Goal: Information Seeking & Learning: Learn about a topic

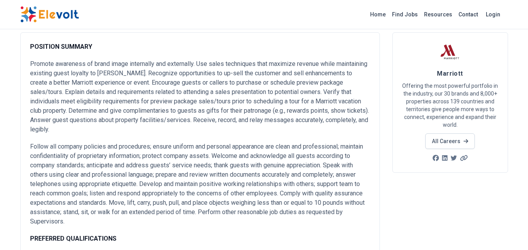
scroll to position [45, 0]
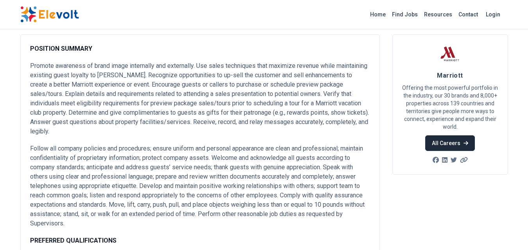
click at [452, 142] on link "All Careers" at bounding box center [450, 144] width 50 height 16
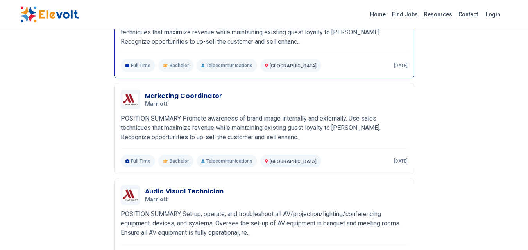
scroll to position [142, 0]
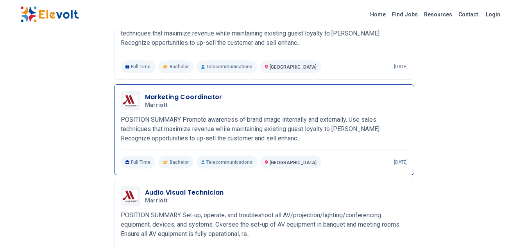
click at [211, 118] on p "POSITION SUMMARY Promote awareness of brand image internally and externally. Us…" at bounding box center [264, 129] width 287 height 28
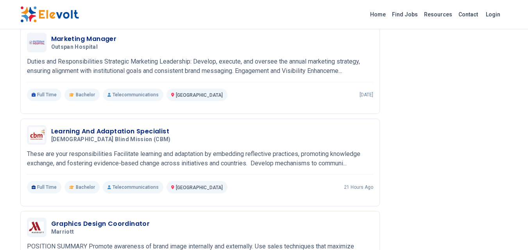
scroll to position [451, 0]
